Goal: Information Seeking & Learning: Learn about a topic

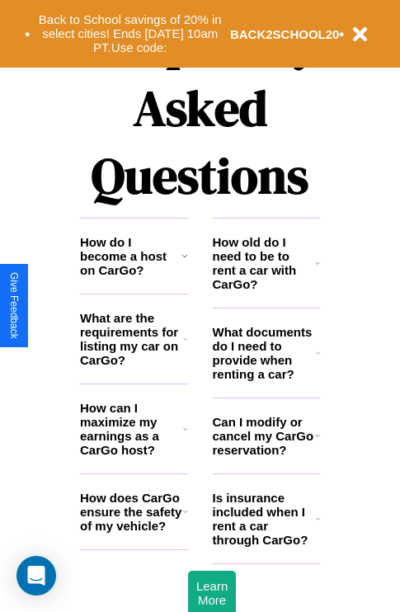
scroll to position [2000, 0]
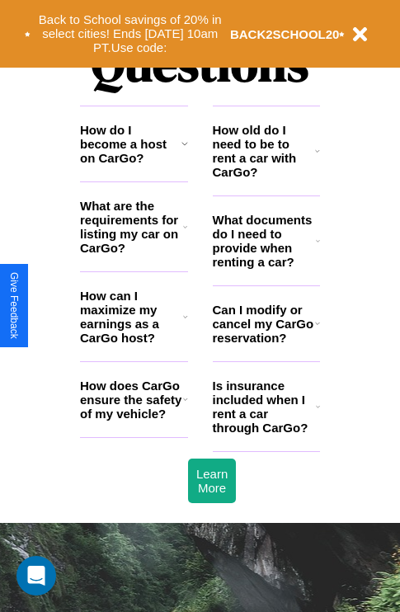
click at [134, 343] on h3 "How can I maximize my earnings as a CarGo host?" at bounding box center [131, 317] width 103 height 56
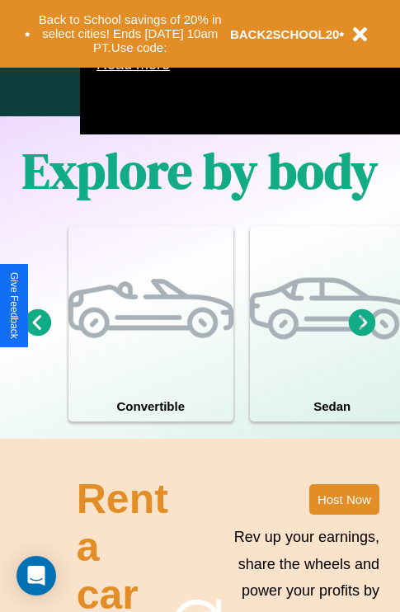
scroll to position [1061, 0]
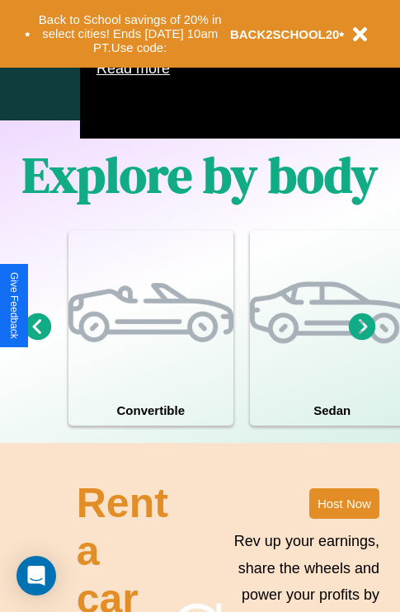
click at [37, 340] on icon at bounding box center [38, 326] width 27 height 27
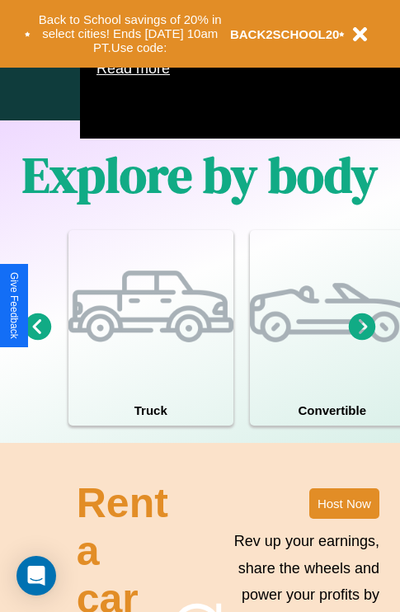
click at [37, 340] on icon at bounding box center [38, 326] width 27 height 27
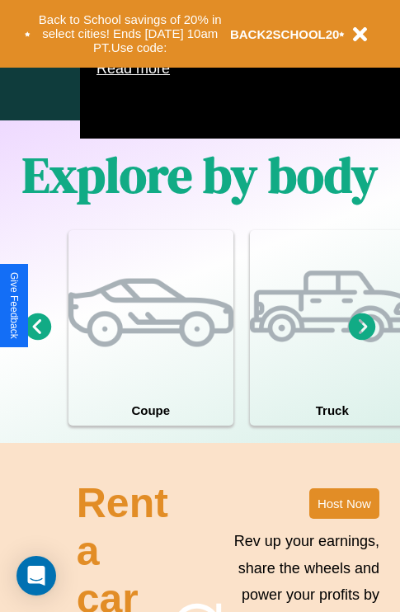
click at [362, 340] on icon at bounding box center [362, 326] width 27 height 27
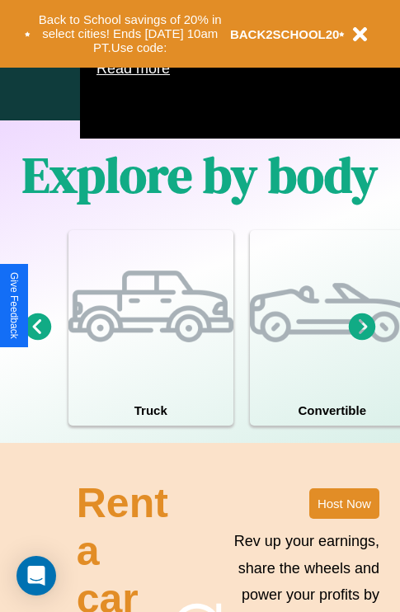
click at [362, 340] on icon at bounding box center [362, 326] width 27 height 27
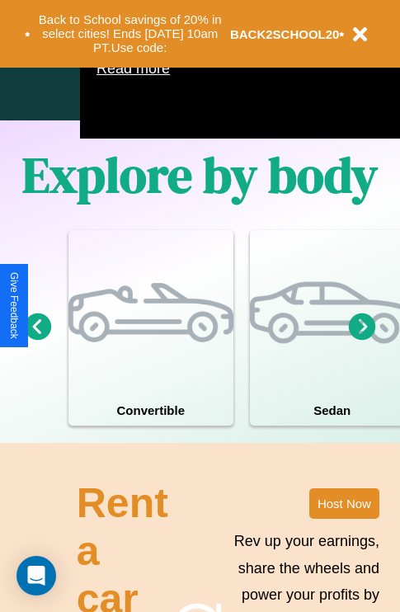
click at [362, 340] on icon at bounding box center [362, 326] width 27 height 27
